Goal: Task Accomplishment & Management: Manage account settings

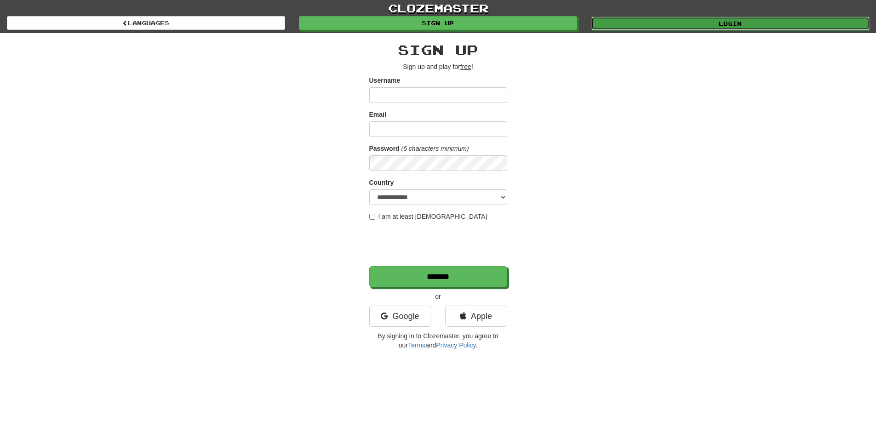
click at [730, 24] on link "Login" at bounding box center [731, 24] width 278 height 14
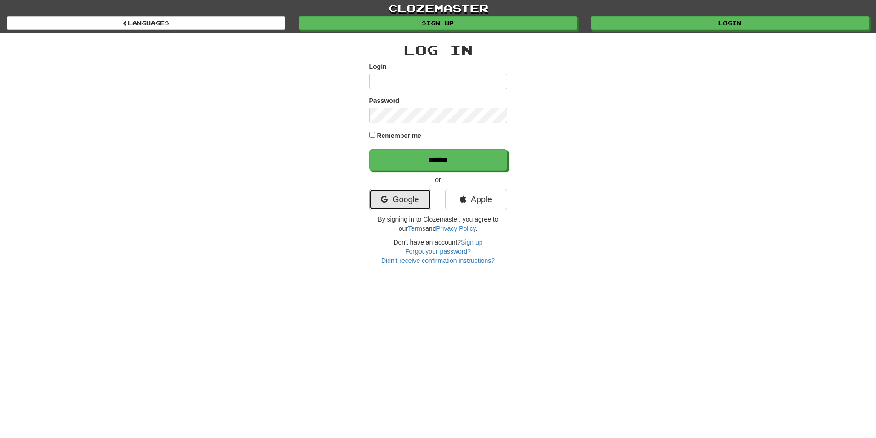
click at [411, 197] on link "Google" at bounding box center [400, 199] width 62 height 21
